Goal: Task Accomplishment & Management: Manage account settings

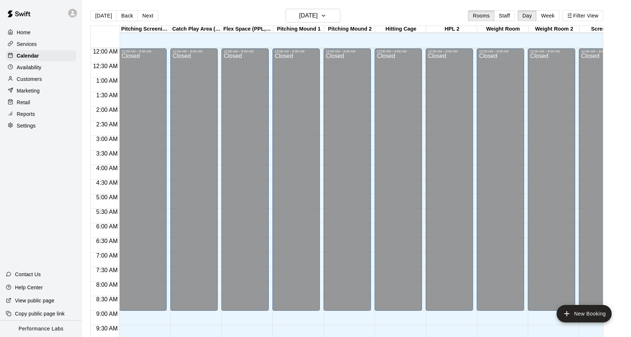
scroll to position [390, 0]
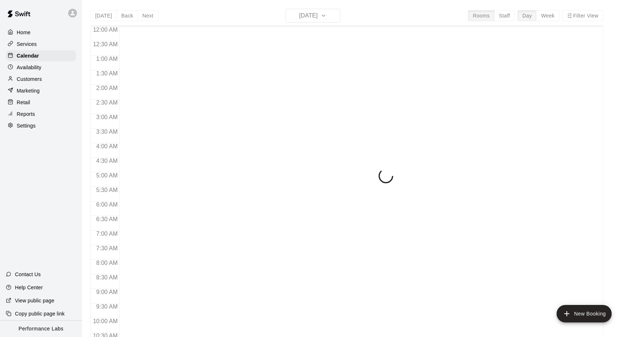
scroll to position [382, 0]
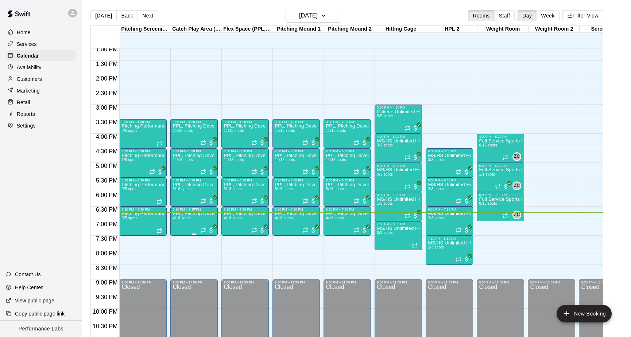
click at [180, 236] on img "edit" at bounding box center [180, 237] width 8 height 8
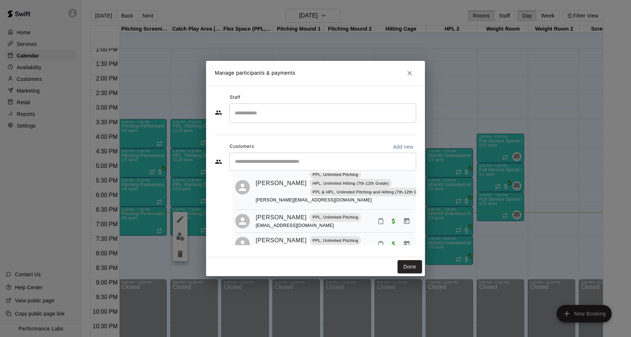
scroll to position [84, 0]
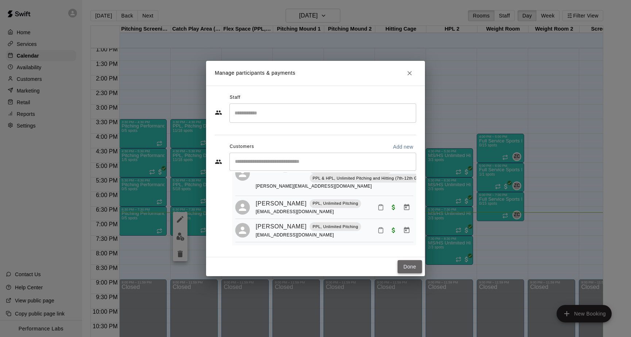
click at [411, 270] on button "Done" at bounding box center [410, 267] width 24 height 13
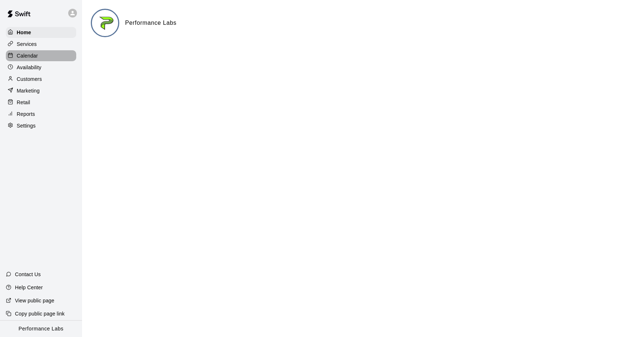
click at [37, 57] on p "Calendar" at bounding box center [27, 55] width 21 height 7
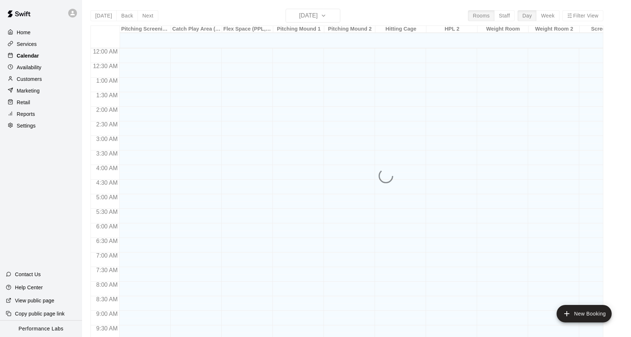
scroll to position [382, 0]
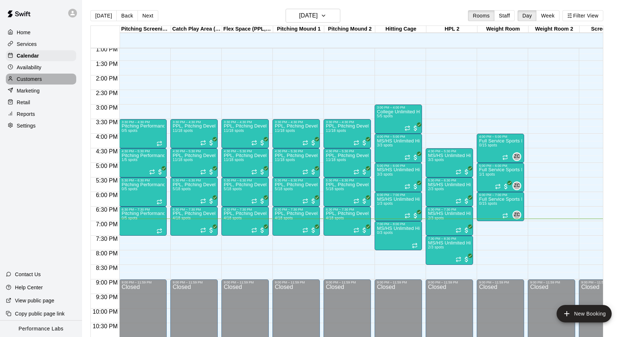
click at [31, 78] on p "Customers" at bounding box center [29, 79] width 25 height 7
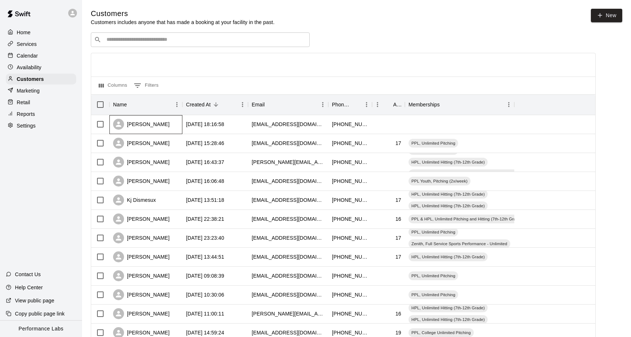
click at [152, 128] on div "[PERSON_NAME]" at bounding box center [141, 124] width 57 height 11
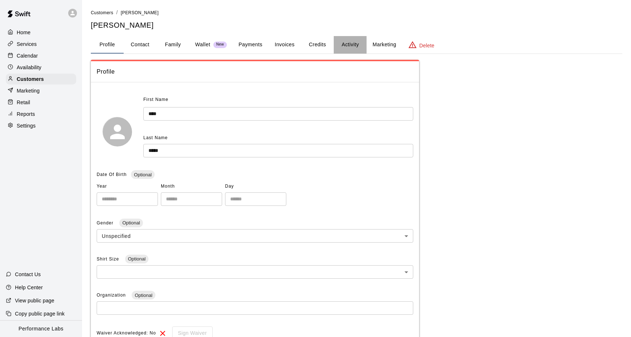
click at [358, 43] on button "Activity" at bounding box center [350, 45] width 33 height 18
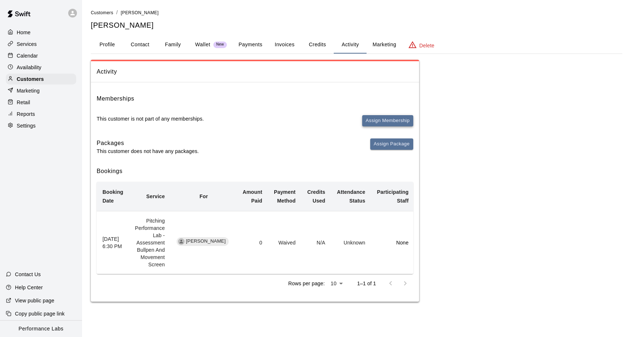
click at [397, 116] on button "Assign Membership" at bounding box center [387, 120] width 51 height 11
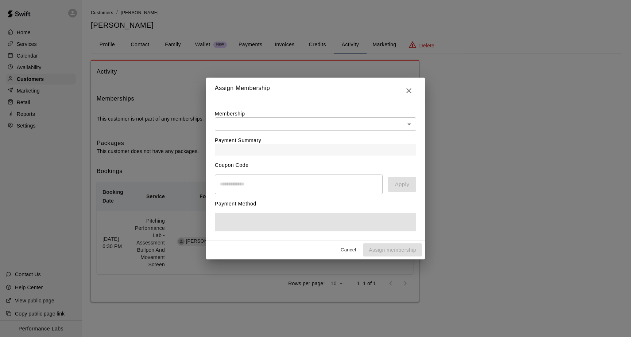
click at [324, 131] on div "Payment Summary" at bounding box center [315, 143] width 201 height 25
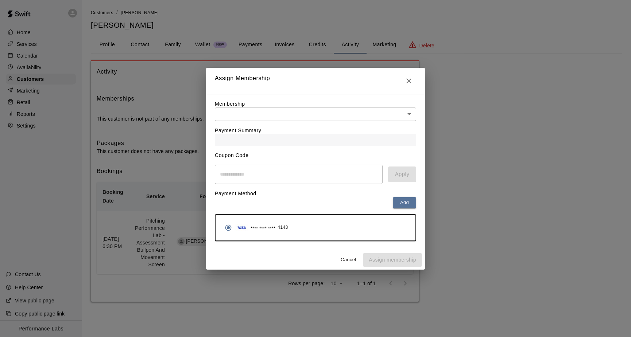
click at [327, 118] on body "Home Services Calendar Availability Customers Marketing Retail Reports Settings…" at bounding box center [315, 158] width 631 height 317
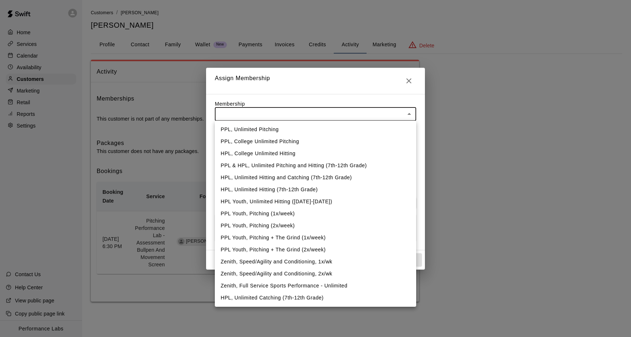
click at [303, 128] on li "PPL, Unlimited Pitching" at bounding box center [315, 130] width 201 height 12
type input "**********"
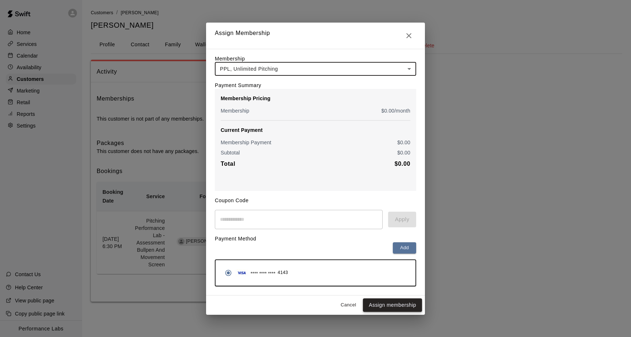
click at [391, 305] on button "Assign membership" at bounding box center [392, 305] width 59 height 13
